Goal: Information Seeking & Learning: Learn about a topic

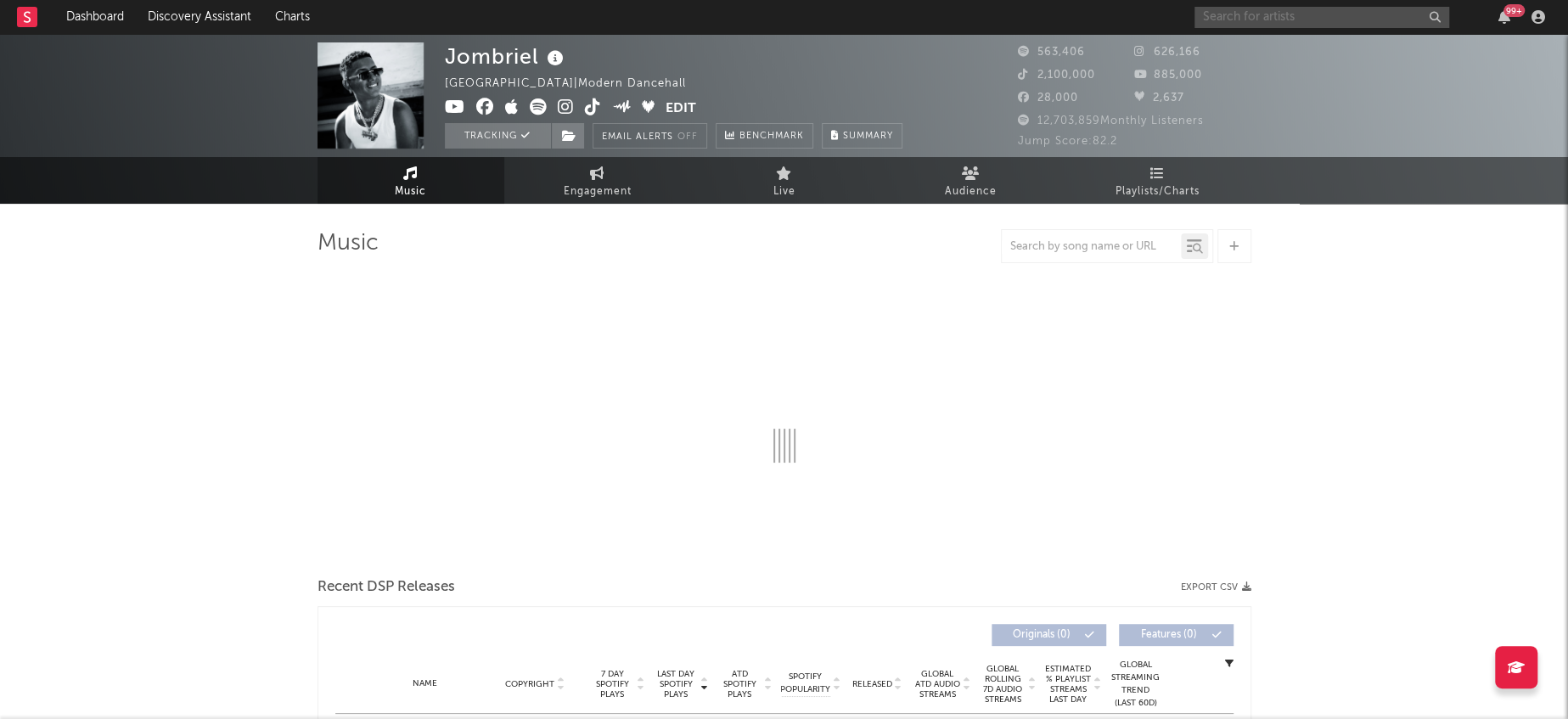
click at [1384, 18] on input "text" at bounding box center [1321, 18] width 254 height 21
select select "6m"
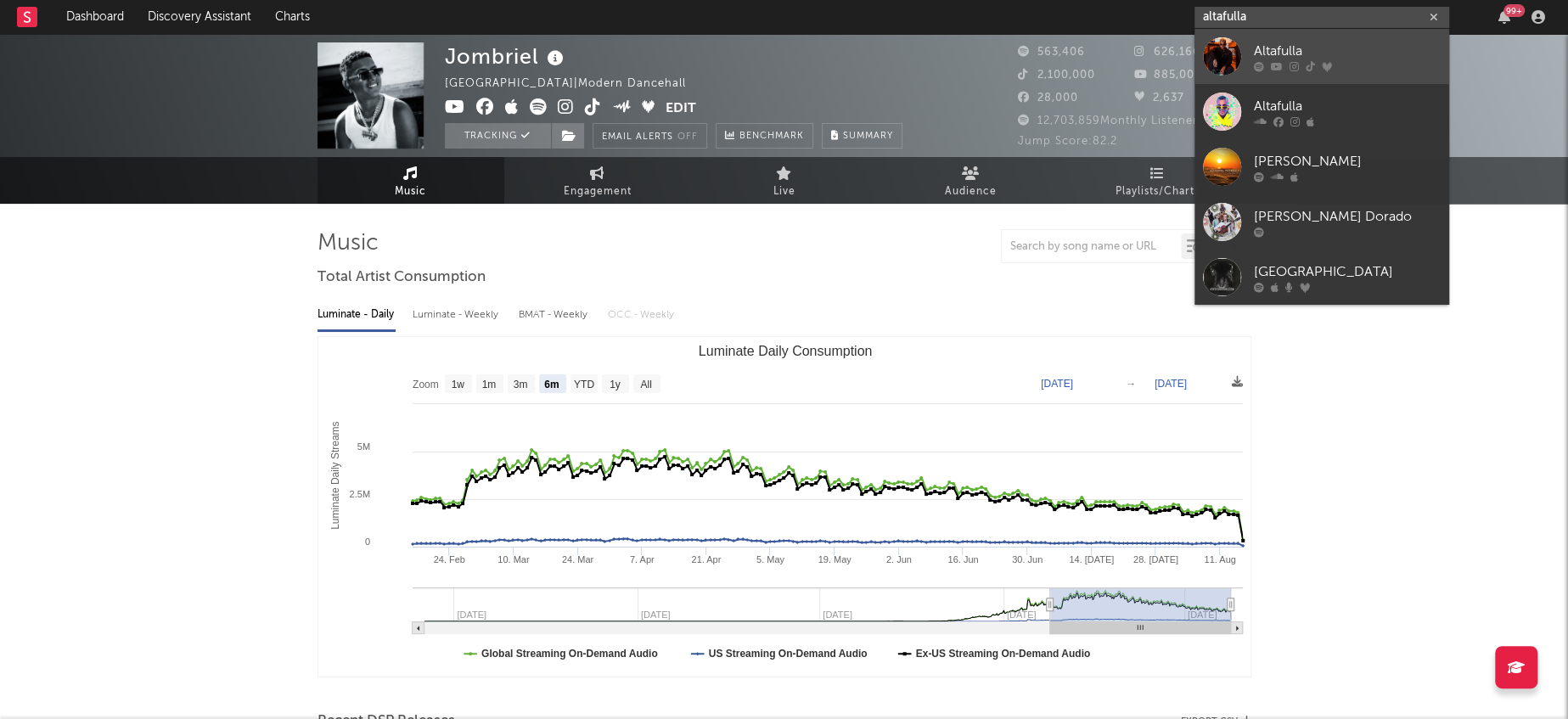
type input "altafulla"
click at [1220, 62] on div at bounding box center [1222, 56] width 38 height 38
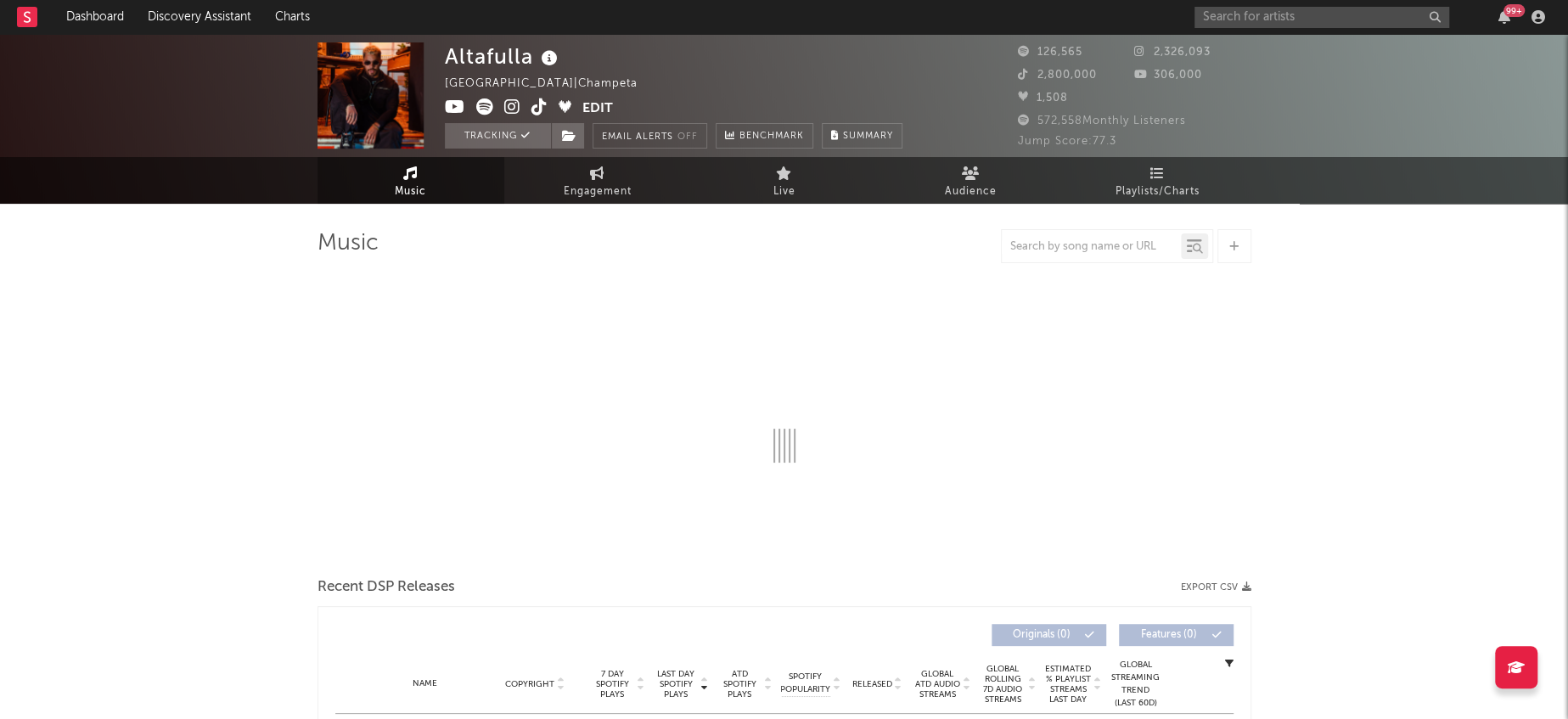
select select "6m"
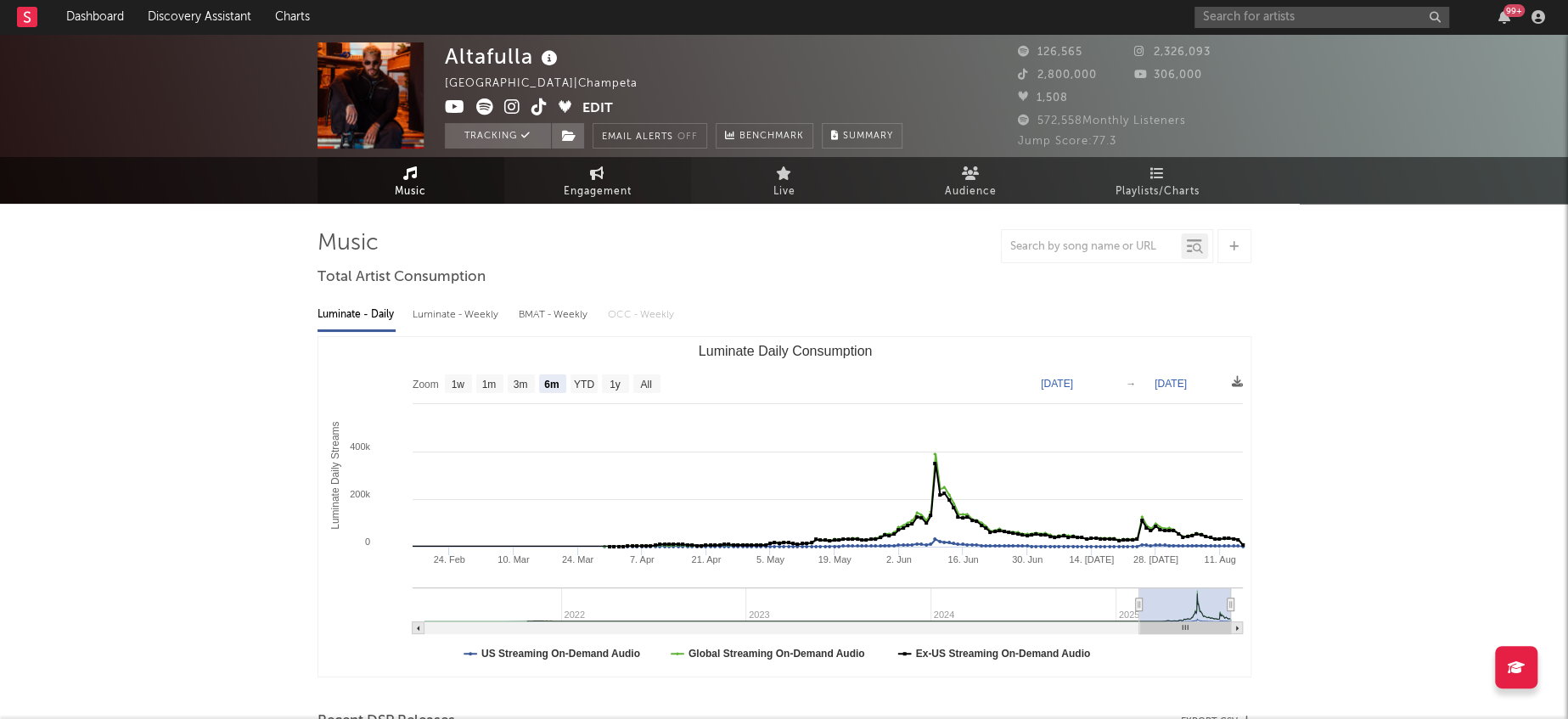
click at [585, 172] on link "Engagement" at bounding box center [597, 180] width 187 height 46
select select "1w"
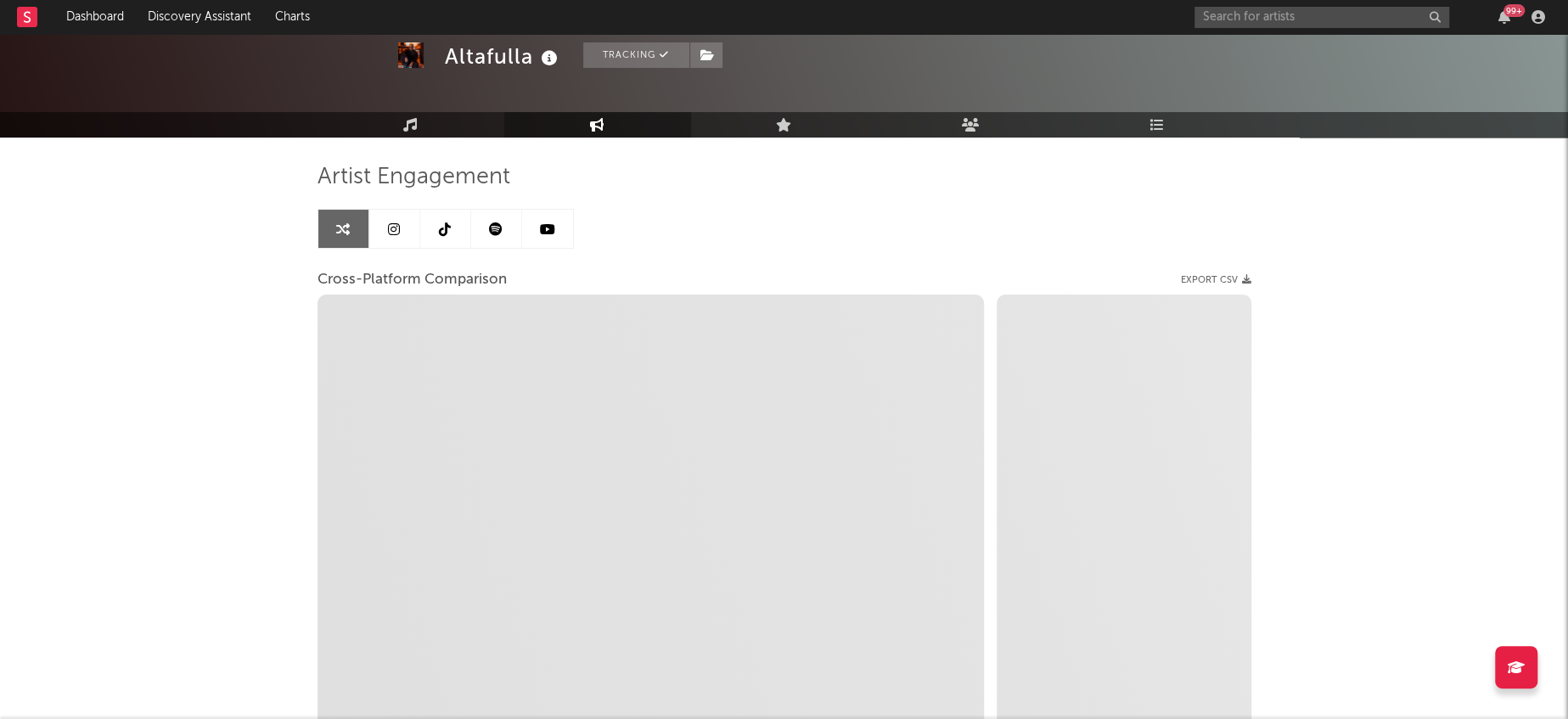
scroll to position [86, 0]
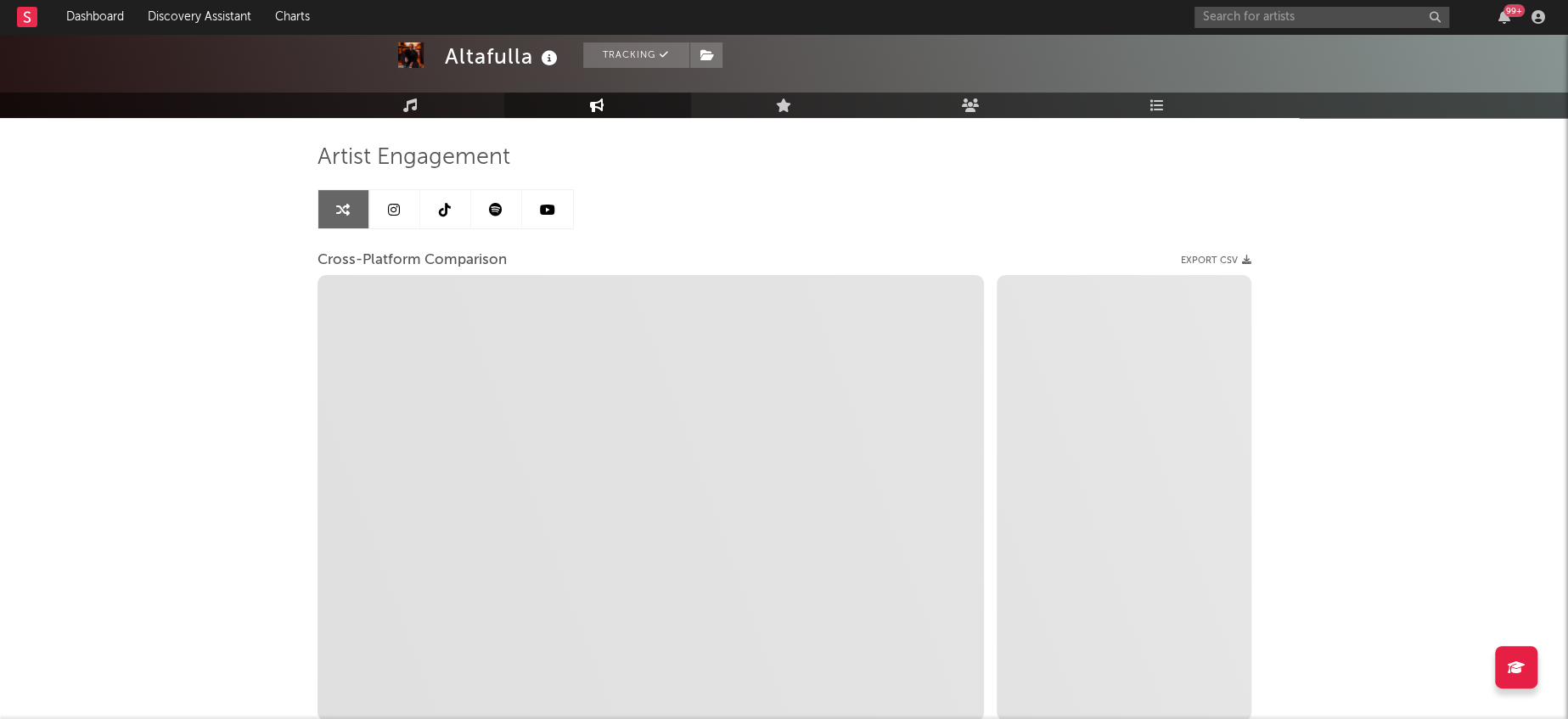
select select "1m"
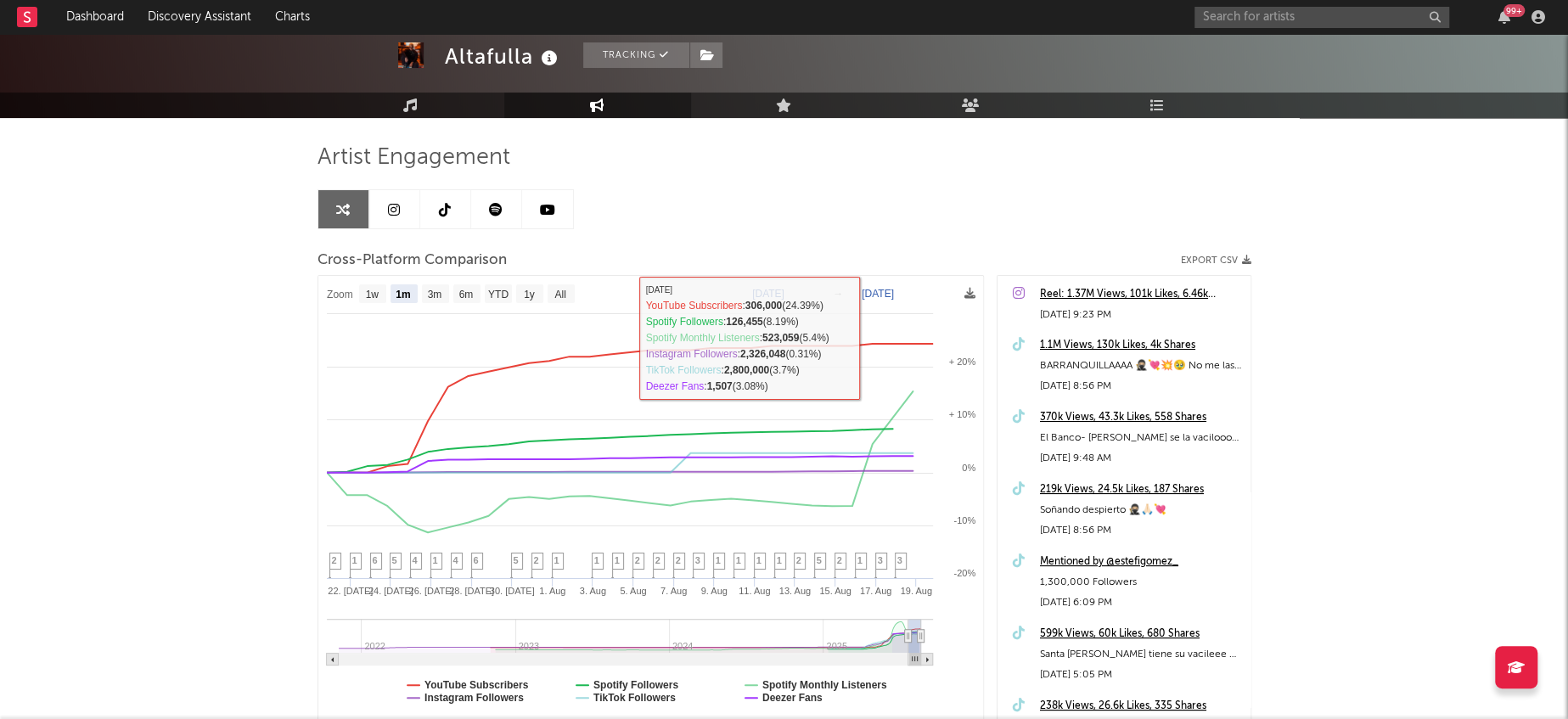
scroll to position [0, 0]
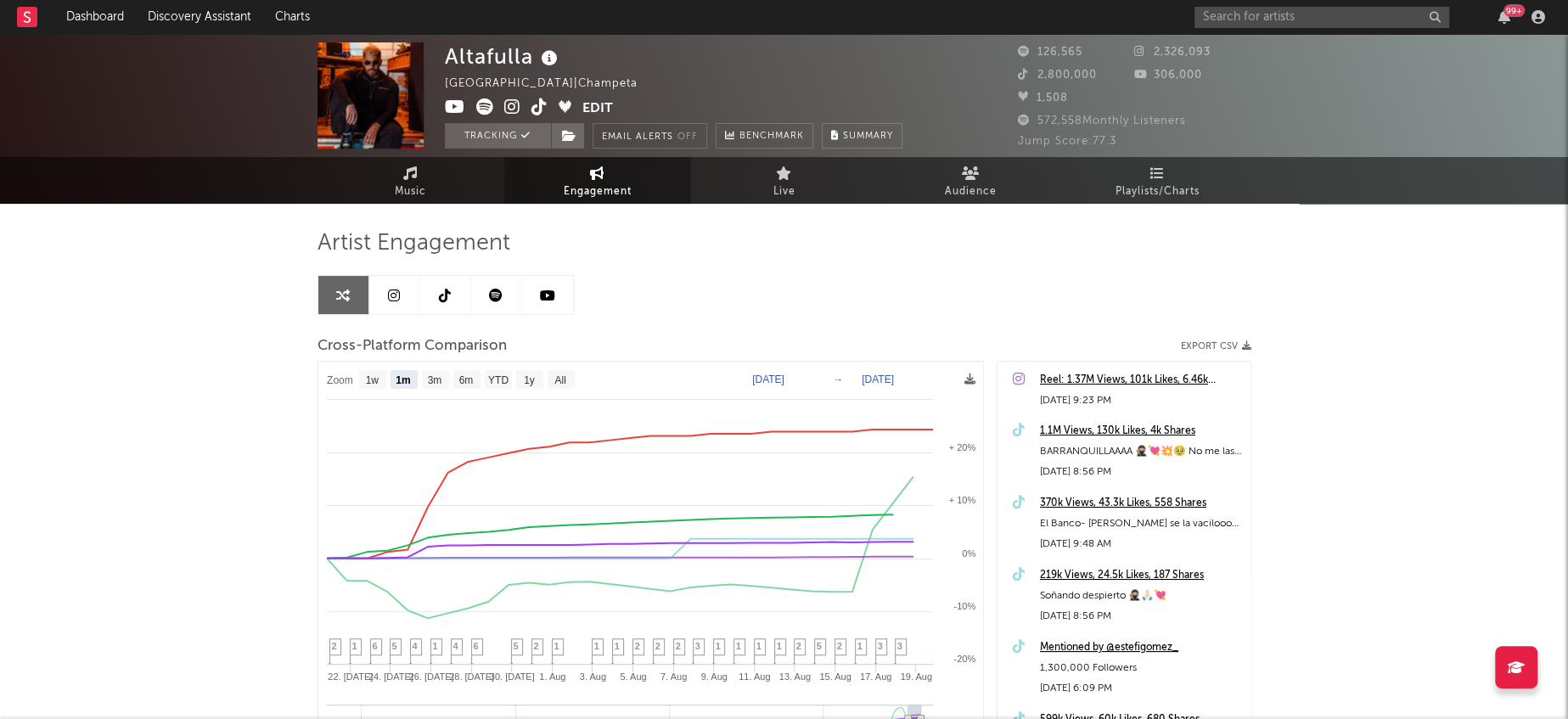
click at [382, 294] on link at bounding box center [394, 294] width 51 height 38
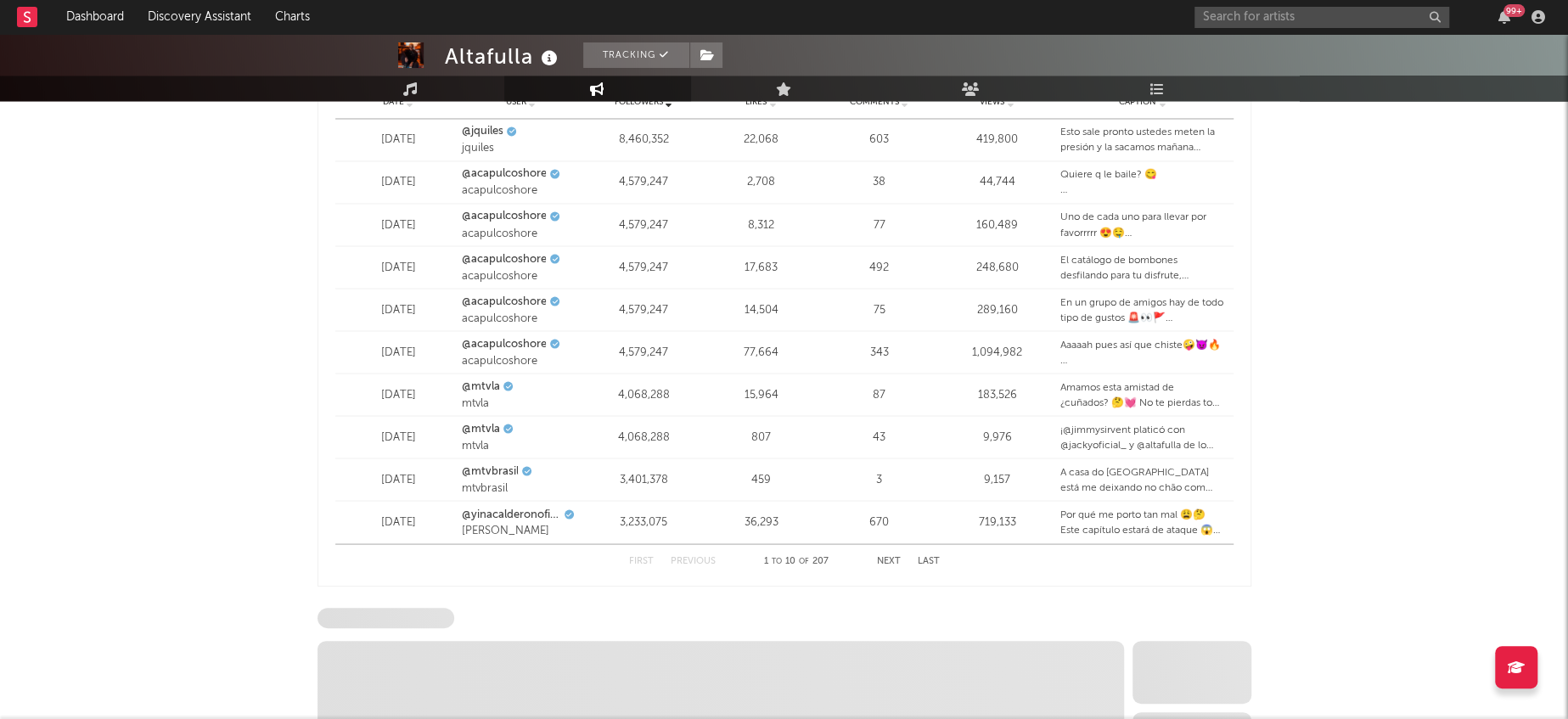
select select "1w"
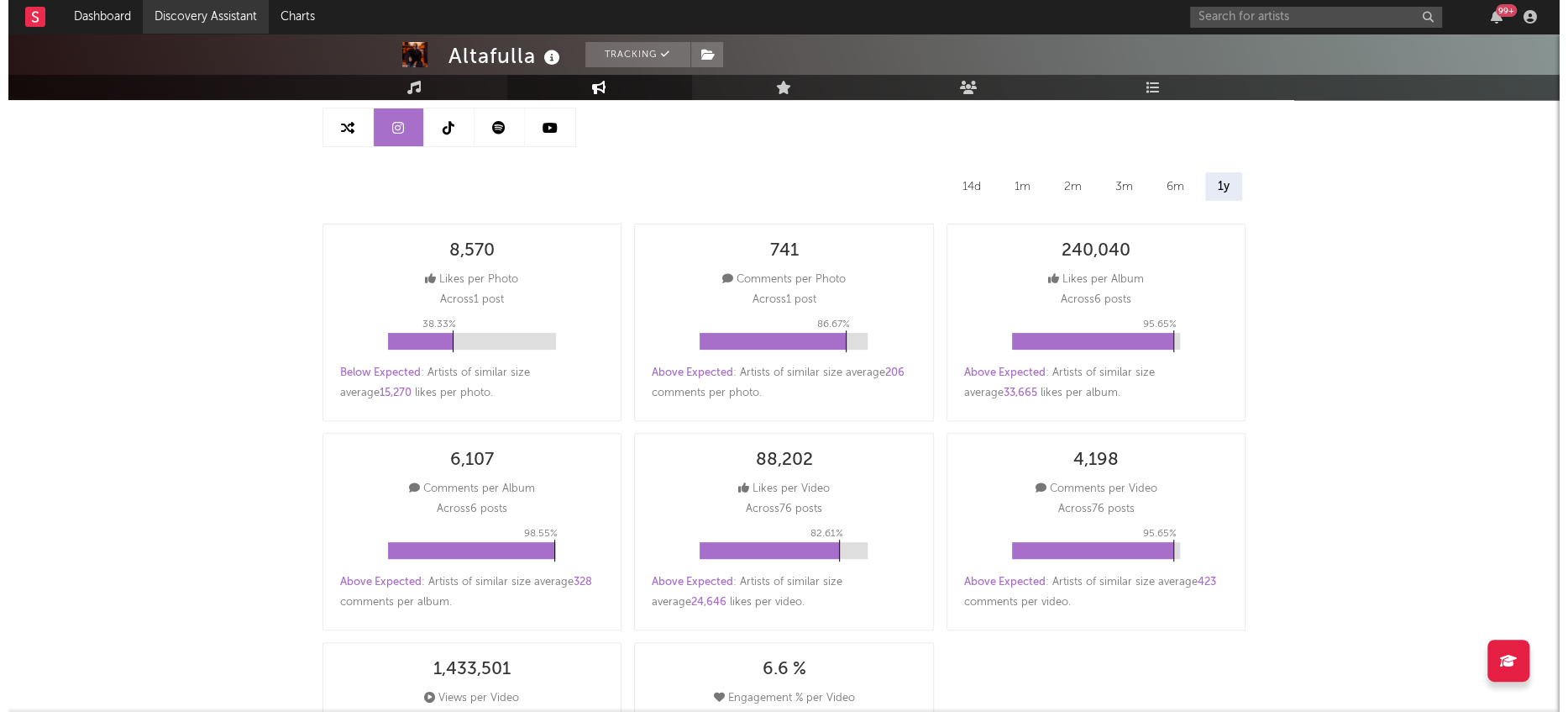
scroll to position [54, 0]
